Goal: Task Accomplishment & Management: Manage account settings

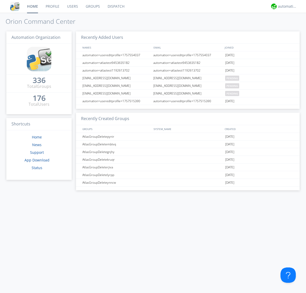
click at [92, 6] on link "Groups" at bounding box center [93, 6] width 22 height 13
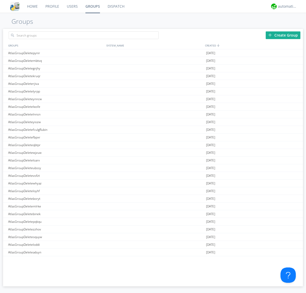
click at [284, 35] on div "Create Group" at bounding box center [283, 35] width 35 height 8
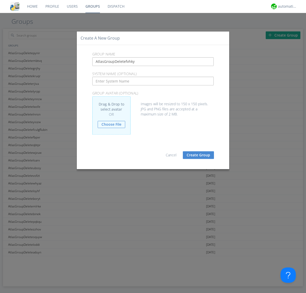
type input "AtlasGroupDeletefvhky"
click at [199, 155] on button "Create Group" at bounding box center [198, 155] width 31 height 8
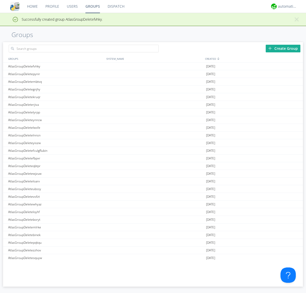
click at [92, 6] on link "Groups" at bounding box center [93, 6] width 22 height 13
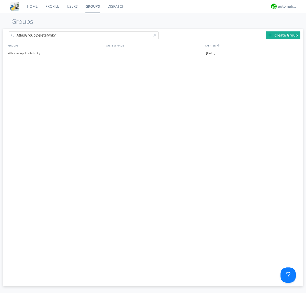
type input "AtlasGroupDeletefvhky"
click at [156, 36] on div at bounding box center [156, 36] width 5 height 5
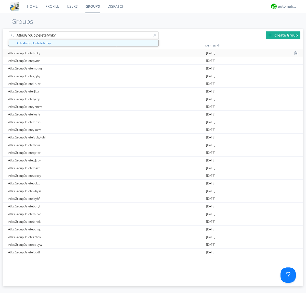
type input "AtlasGroupDeletefvhky"
click at [56, 53] on div "AtlasGroupDeletefvhky" at bounding box center [56, 52] width 98 height 7
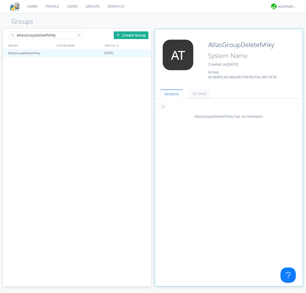
click at [229, 106] on input "text" at bounding box center [229, 106] width 141 height 8
type input "automation+atlas0005"
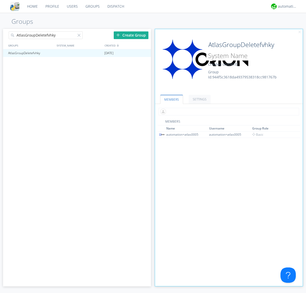
click at [228, 111] on input "text" at bounding box center [229, 112] width 141 height 8
type input "automation+atlas0004"
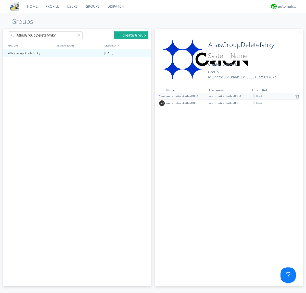
click at [296, 96] on img at bounding box center [298, 97] width 4 height 4
click at [145, 53] on div at bounding box center [144, 53] width 5 height 4
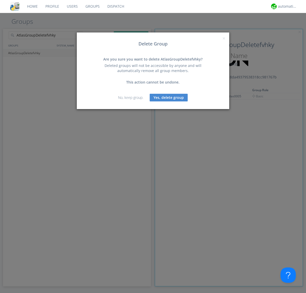
click at [169, 97] on button "Yes, delete group" at bounding box center [169, 98] width 38 height 8
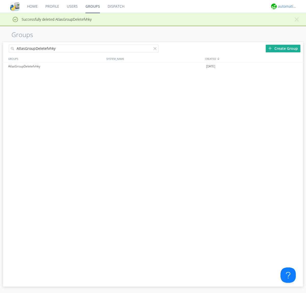
click at [287, 6] on div "automation+atlas" at bounding box center [287, 6] width 19 height 5
